Goal: Information Seeking & Learning: Find specific fact

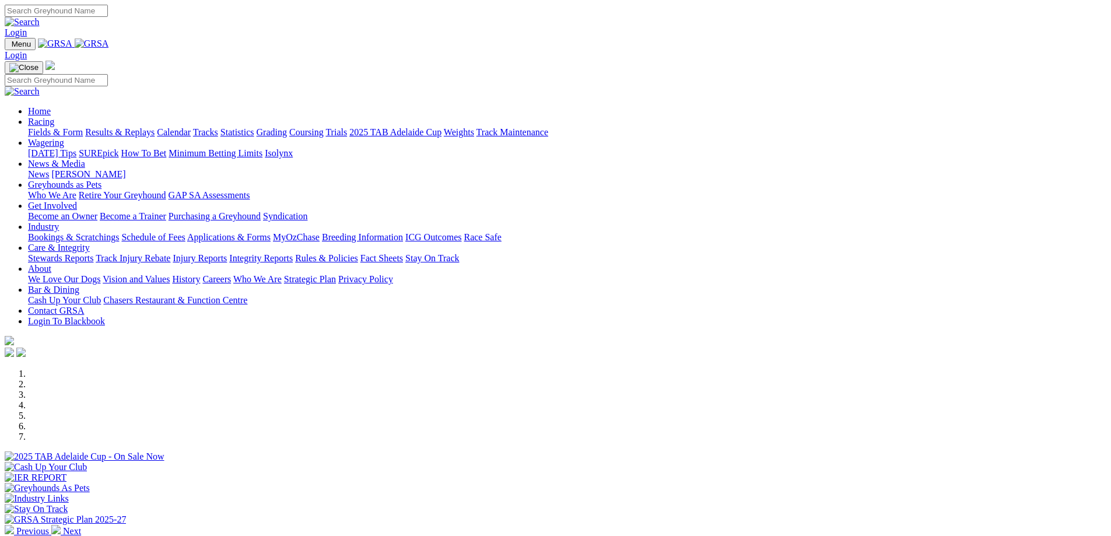
click at [54, 117] on link "Racing" at bounding box center [41, 122] width 26 height 10
click at [254, 127] on link "Statistics" at bounding box center [237, 132] width 34 height 10
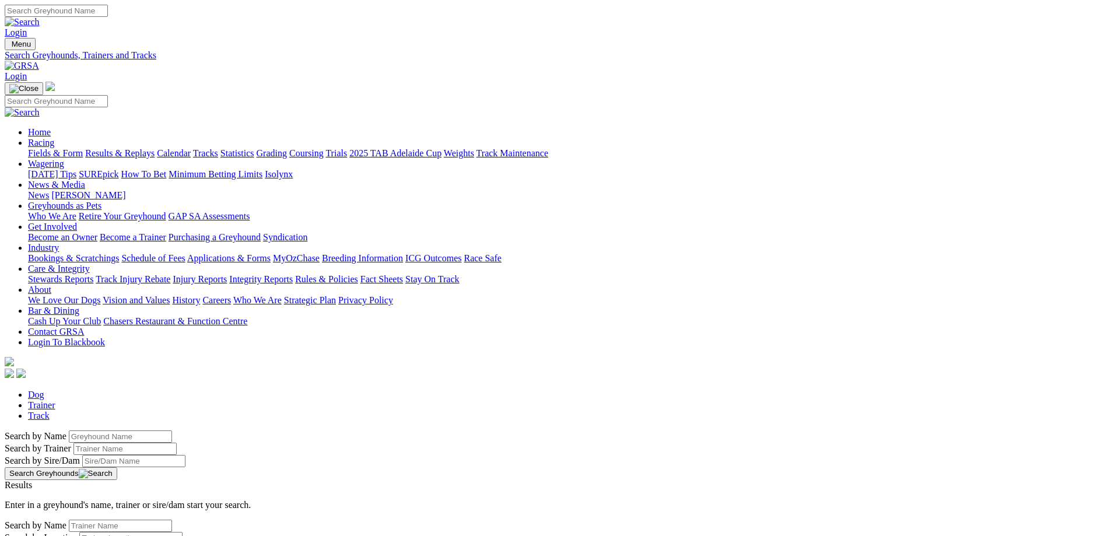
click at [177, 443] on input "Search by Trainer name" at bounding box center [124, 449] width 103 height 12
type input "[PERSON_NAME]"
click at [117, 467] on button "Search Greyhounds" at bounding box center [61, 473] width 113 height 13
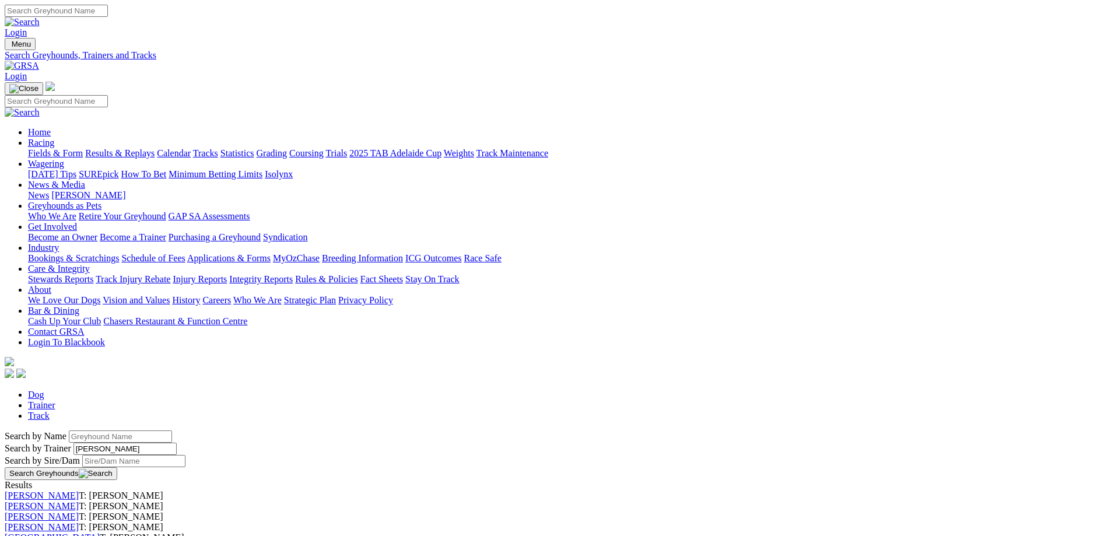
click at [55, 400] on link "Trainer" at bounding box center [41, 405] width 27 height 10
type input "[PERSON_NAME]"
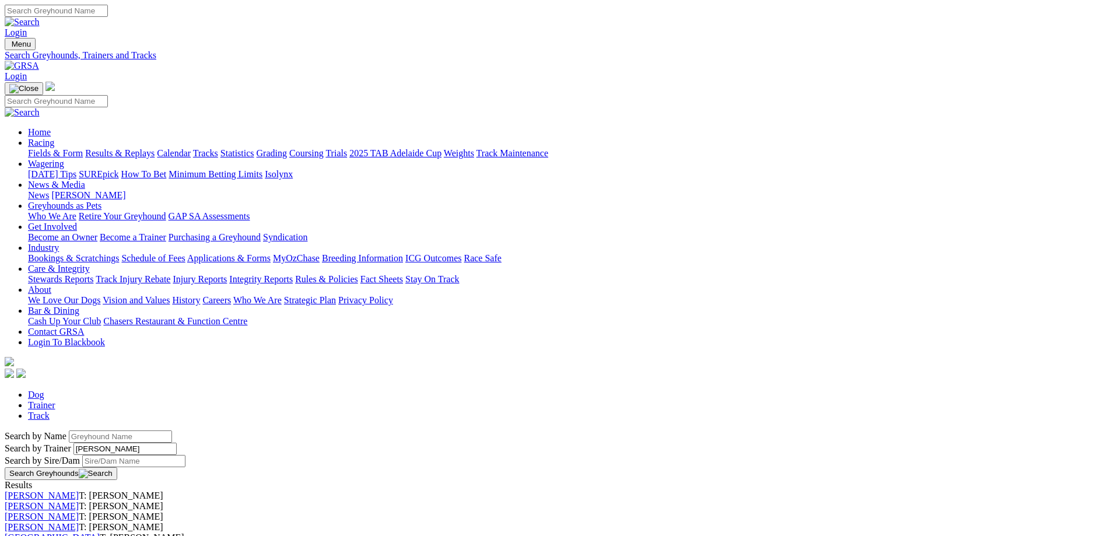
drag, startPoint x: 235, startPoint y: 236, endPoint x: 208, endPoint y: 229, distance: 28.4
paste input "[PERSON_NAME]"
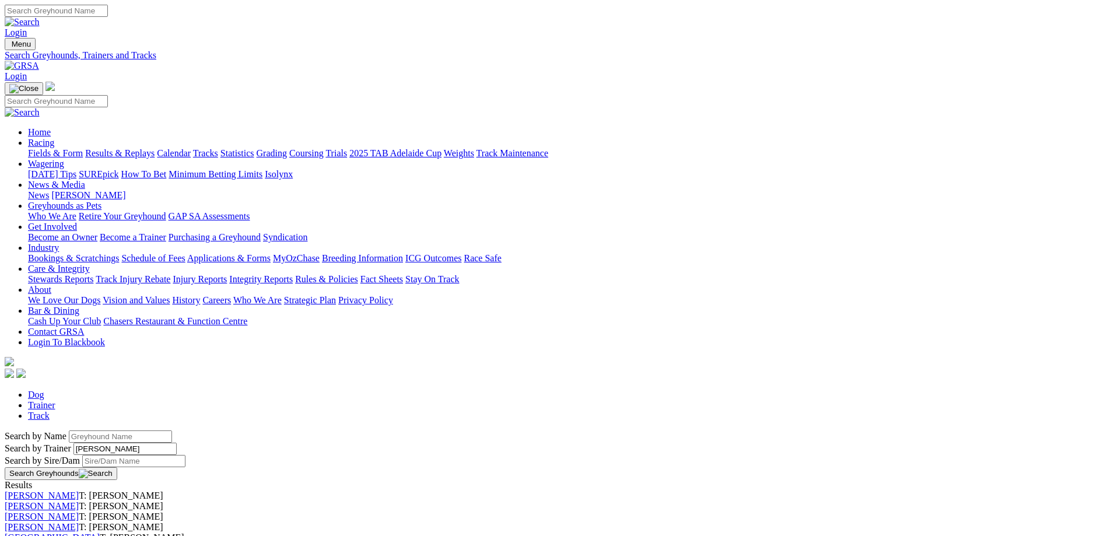
type input "[PERSON_NAME]"
type input "J"
drag, startPoint x: 230, startPoint y: 235, endPoint x: 115, endPoint y: 240, distance: 115.0
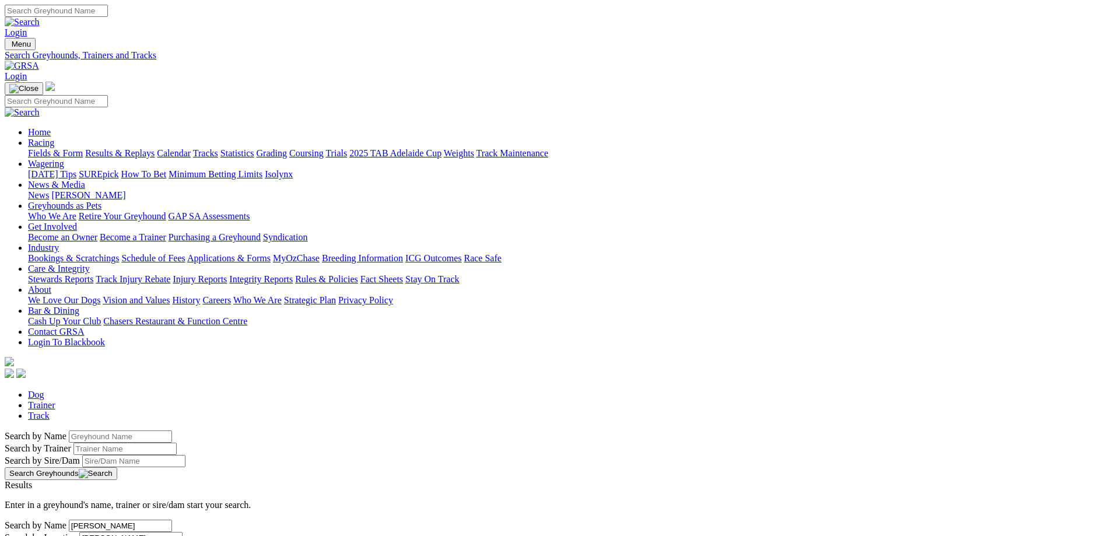
drag, startPoint x: 241, startPoint y: 234, endPoint x: 103, endPoint y: 244, distance: 138.5
drag, startPoint x: 235, startPoint y: 238, endPoint x: 108, endPoint y: 252, distance: 127.9
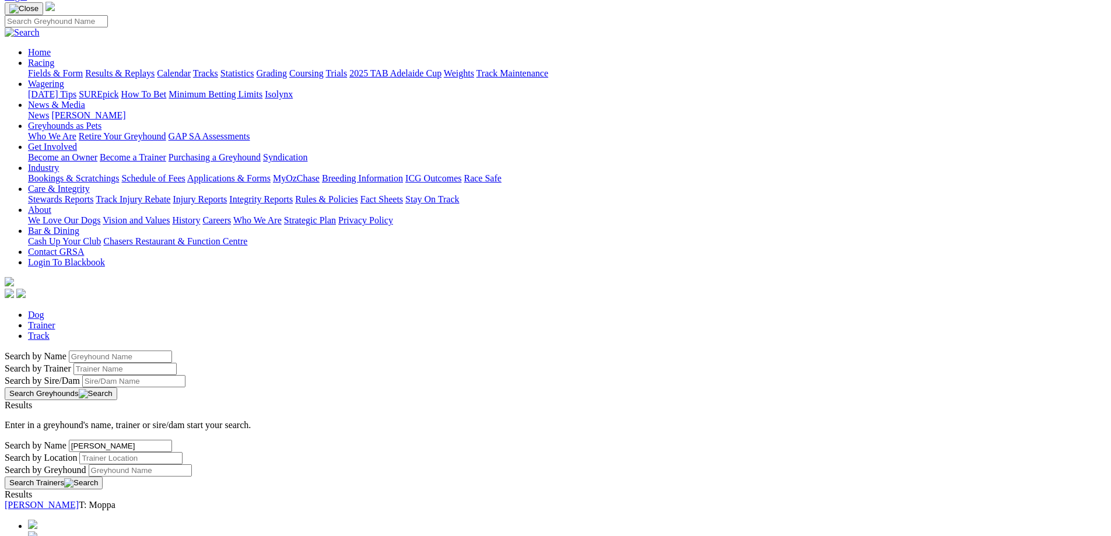
scroll to position [175, 0]
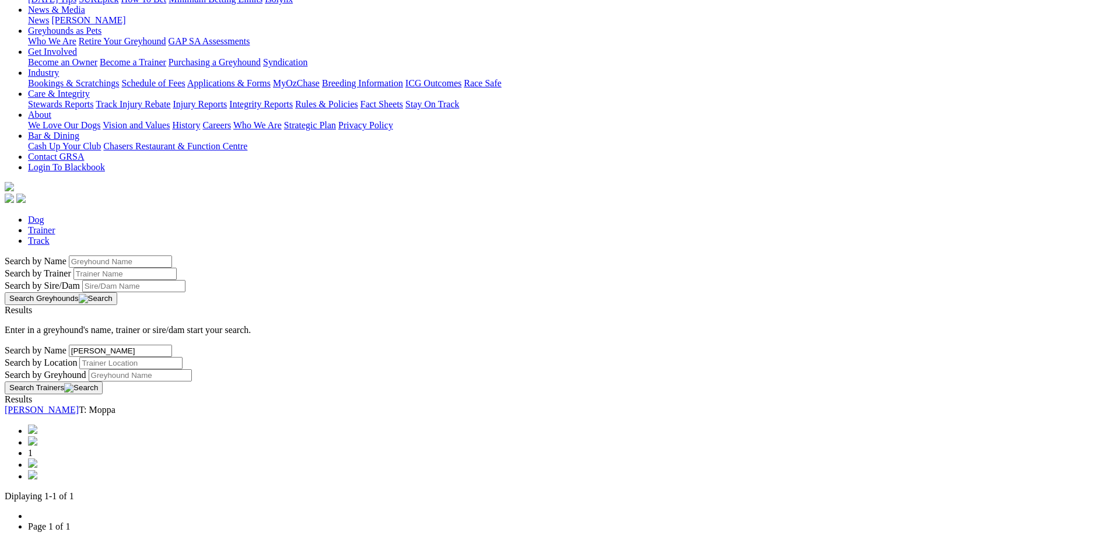
click at [79, 405] on link "[PERSON_NAME]" at bounding box center [42, 410] width 74 height 10
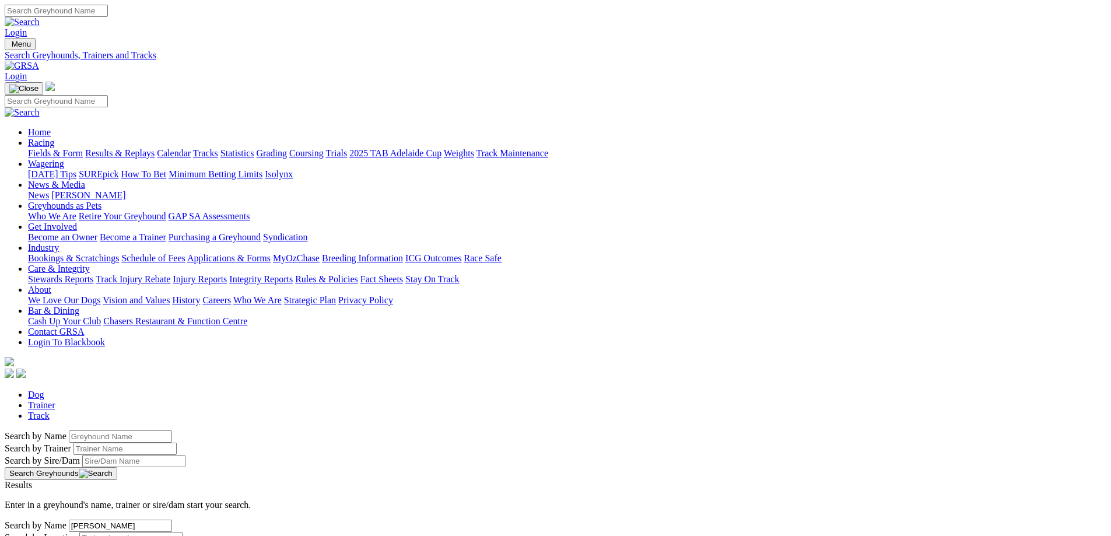
scroll to position [58, 0]
